Goal: Task Accomplishment & Management: Complete application form

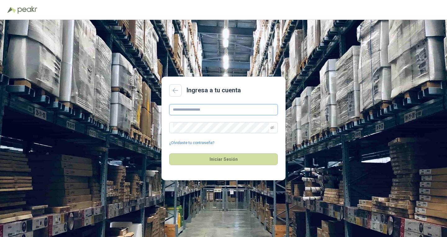
click at [198, 106] on input "text" at bounding box center [223, 109] width 109 height 11
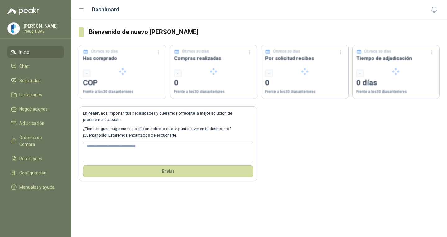
click at [229, 167] on button "Envíar" at bounding box center [168, 172] width 170 height 12
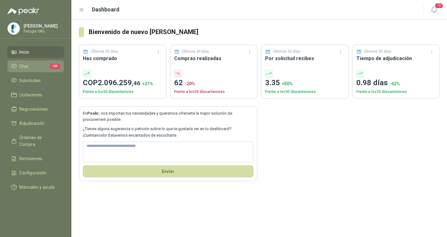
click at [47, 65] on li "Chat 133" at bounding box center [35, 66] width 49 height 7
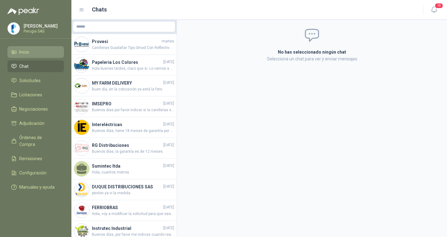
click at [36, 51] on li "Inicio" at bounding box center [35, 52] width 49 height 7
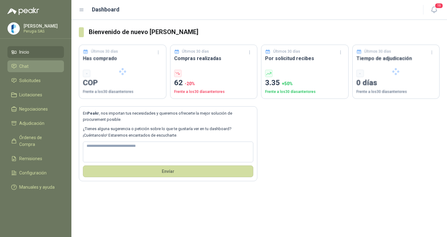
click at [33, 64] on link "Chat" at bounding box center [35, 66] width 56 height 12
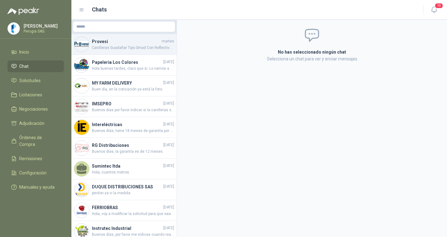
click at [110, 40] on h4 "Provesi" at bounding box center [126, 41] width 69 height 7
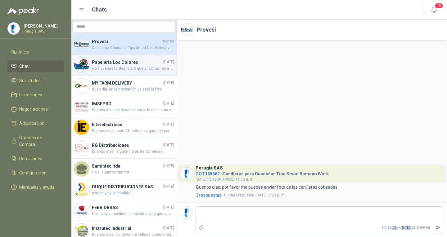
click at [115, 62] on h4 "Papeleria Los Colores" at bounding box center [127, 62] width 70 height 7
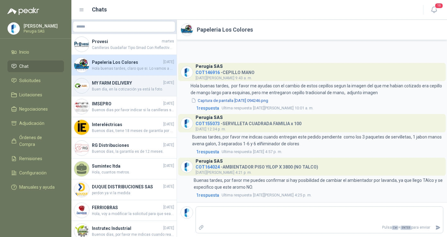
click at [117, 87] on span "Buen día, en la cotización ya está la foto." at bounding box center [133, 90] width 82 height 6
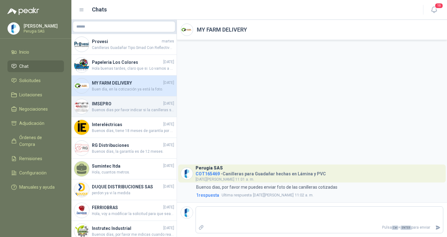
click at [118, 104] on h4 "IMSEPRO" at bounding box center [127, 103] width 70 height 7
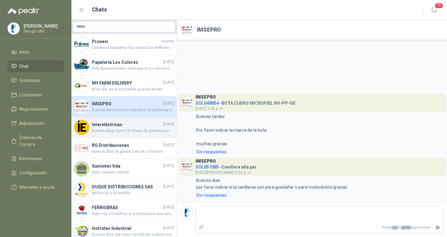
click at [118, 129] on span "Buenos días, tiene 18 meses de garantía por defectos de fábrica." at bounding box center [133, 131] width 82 height 6
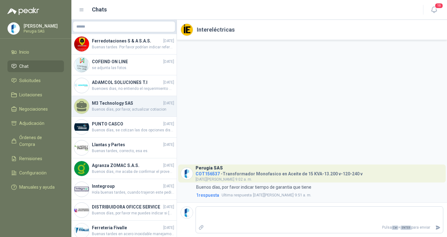
click at [132, 113] on span "Buenos días, por favor, actualizar cotiacion" at bounding box center [133, 110] width 82 height 6
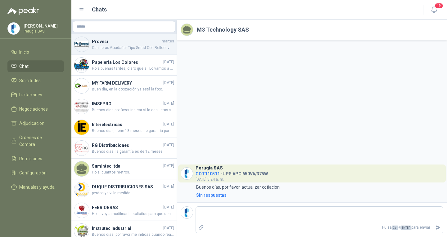
click at [118, 45] on span "Canilleras Guadañar Tipo Smad Con Reflectivo Proteccion Pie Romano Work. Canill…" at bounding box center [133, 48] width 82 height 6
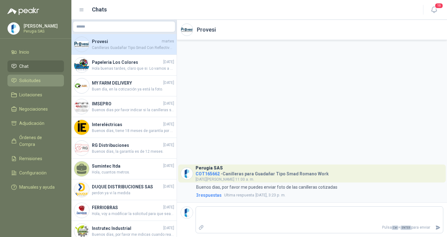
click at [31, 79] on span "Solicitudes" at bounding box center [29, 80] width 21 height 7
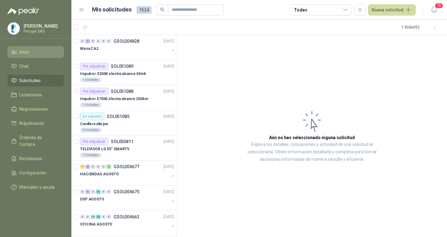
click at [30, 54] on li "Inicio" at bounding box center [35, 52] width 49 height 7
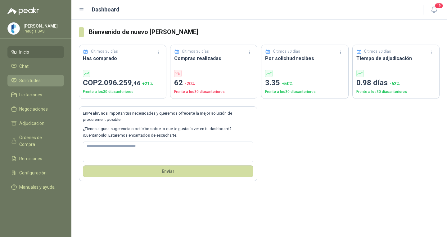
click at [32, 79] on span "Solicitudes" at bounding box center [29, 80] width 21 height 7
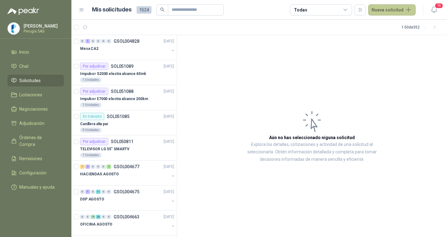
click at [380, 11] on button "Nueva solicitud" at bounding box center [391, 9] width 47 height 11
click at [376, 26] on icon at bounding box center [377, 24] width 5 height 5
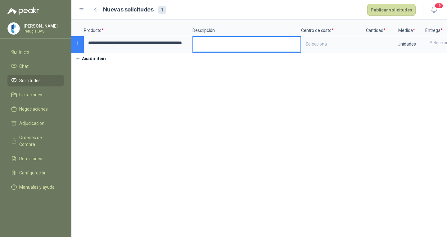
click at [221, 44] on textarea at bounding box center [246, 44] width 107 height 14
click at [312, 46] on div "Selecciona" at bounding box center [331, 44] width 61 height 14
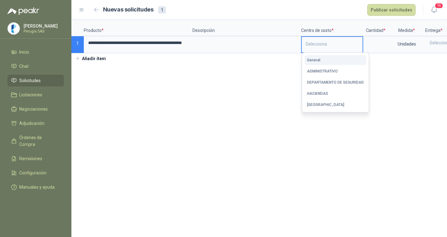
click at [343, 56] on button "General" at bounding box center [335, 60] width 62 height 10
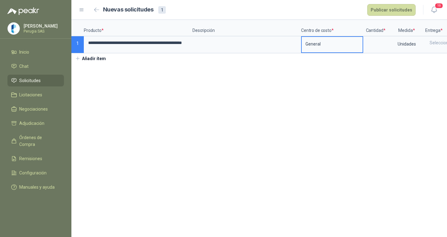
click at [326, 46] on div "General" at bounding box center [331, 44] width 61 height 14
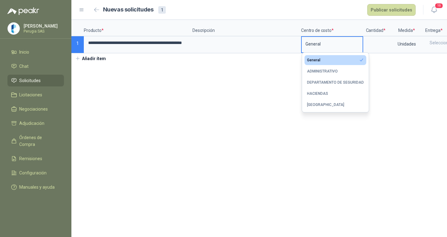
drag, startPoint x: 334, startPoint y: 92, endPoint x: 381, endPoint y: 55, distance: 60.3
click at [333, 92] on button "HACIENDAS" at bounding box center [335, 94] width 62 height 10
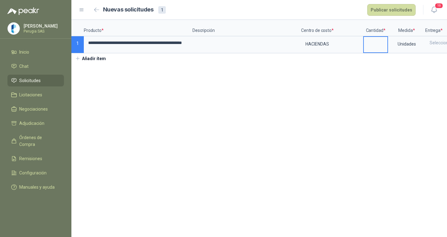
click at [386, 48] on input at bounding box center [375, 43] width 24 height 12
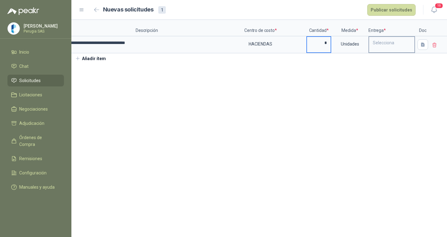
type input "*"
click at [373, 46] on div "Selecciona" at bounding box center [391, 43] width 45 height 12
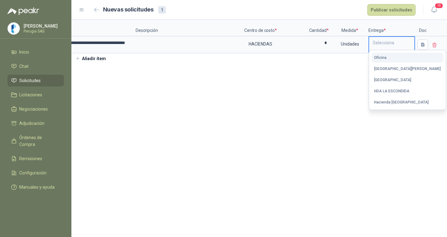
click at [386, 59] on button "Oficina" at bounding box center [407, 58] width 72 height 10
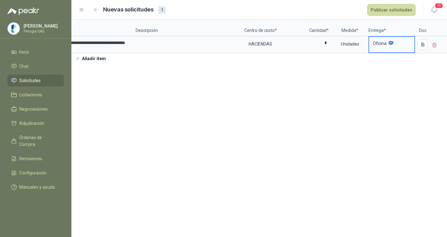
drag, startPoint x: 371, startPoint y: 61, endPoint x: 394, endPoint y: 55, distance: 23.3
click at [394, 55] on div "**********" at bounding box center [258, 42] width 375 height 44
click at [422, 47] on icon "button" at bounding box center [422, 44] width 5 height 5
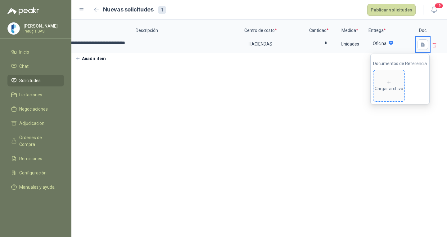
click at [399, 92] on div "Cargar archivo" at bounding box center [388, 86] width 29 height 12
click at [390, 9] on button "Publicar solicitudes" at bounding box center [391, 10] width 48 height 12
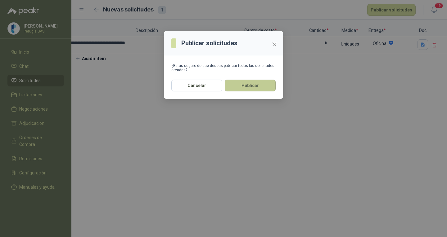
click at [237, 85] on button "Publicar" at bounding box center [250, 86] width 51 height 12
